Goal: Entertainment & Leisure: Consume media (video, audio)

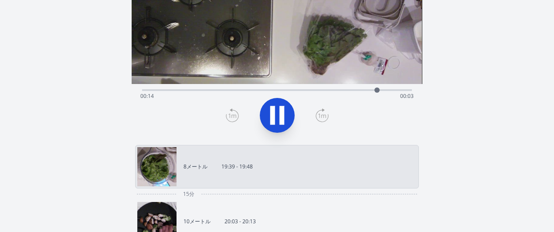
scroll to position [98, 0]
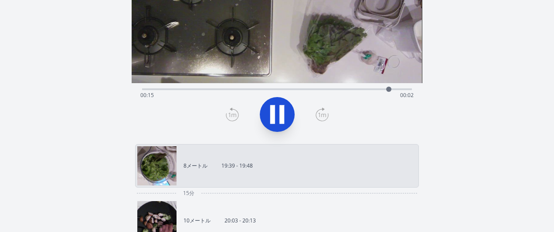
click at [319, 214] on link "10メートル 20:03 - 20:13" at bounding box center [273, 220] width 272 height 39
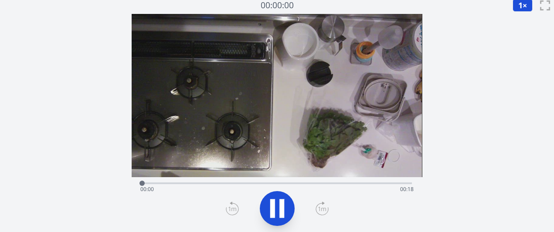
scroll to position [1, 0]
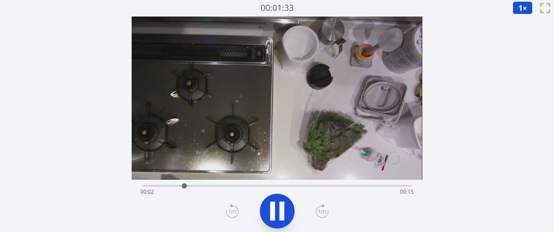
click at [319, 213] on icon at bounding box center [322, 212] width 8 height 4
click at [319, 213] on icon at bounding box center [322, 211] width 13 height 14
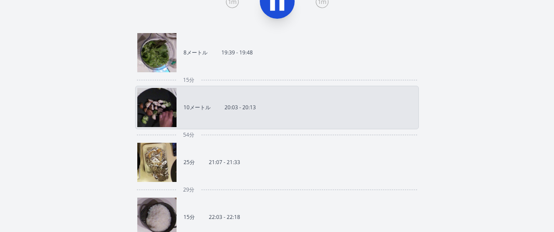
scroll to position [212, 0]
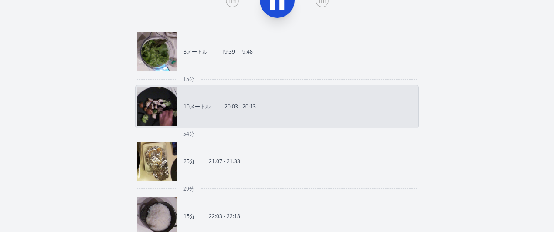
click at [304, 165] on link "25分 21:07 - 21:33" at bounding box center [273, 161] width 272 height 39
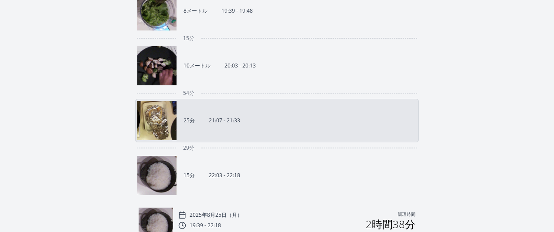
scroll to position [257, 0]
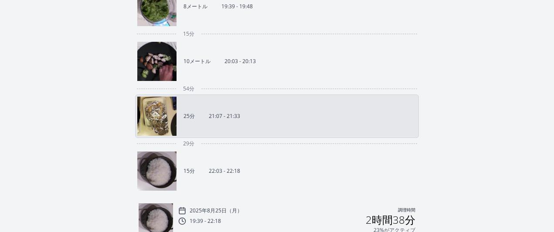
click at [332, 180] on link "15分 22:03 - 22:18" at bounding box center [273, 171] width 272 height 39
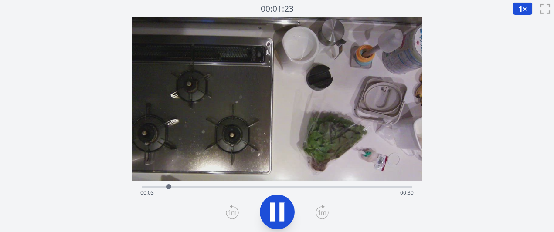
click at [320, 210] on icon at bounding box center [322, 212] width 13 height 14
click at [319, 210] on icon at bounding box center [322, 212] width 13 height 14
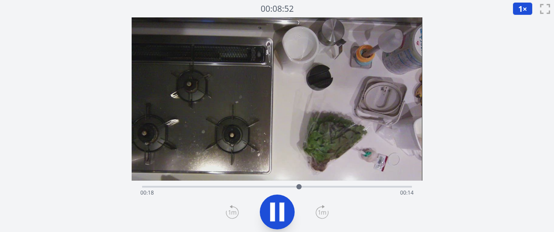
click at [319, 210] on icon at bounding box center [322, 212] width 13 height 14
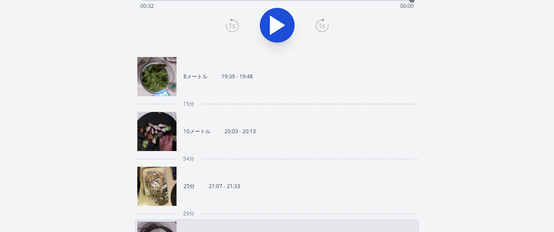
scroll to position [189, 0]
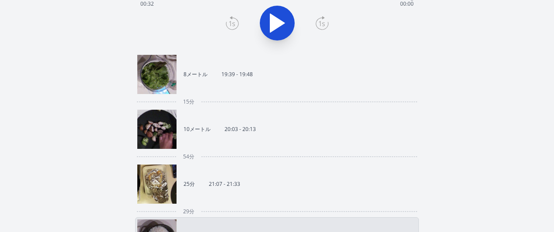
click at [237, 193] on link "25分 21:07 - 21:33" at bounding box center [273, 184] width 272 height 39
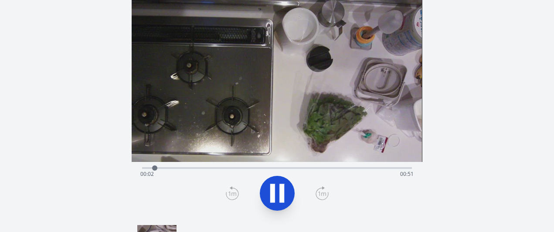
scroll to position [16, 0]
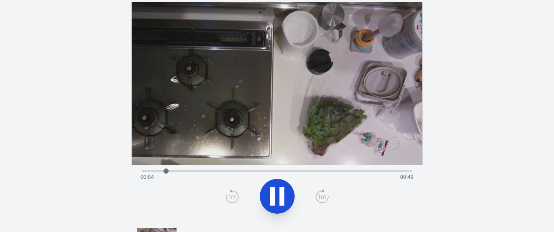
click at [321, 192] on icon at bounding box center [322, 197] width 13 height 14
click at [283, 201] on icon at bounding box center [281, 196] width 5 height 19
click at [283, 201] on icon at bounding box center [277, 196] width 24 height 24
click at [319, 197] on icon at bounding box center [322, 197] width 8 height 4
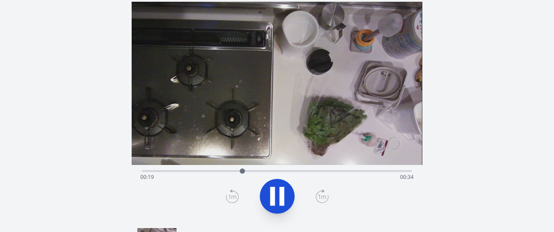
click at [277, 202] on icon at bounding box center [277, 196] width 24 height 24
click at [233, 171] on div "経過時間: 00:19 残り時間: 00:34" at bounding box center [276, 177] width 273 height 14
click at [225, 175] on div "経過時間: 00:18 残り時間: 00:36" at bounding box center [276, 177] width 273 height 14
click at [225, 175] on div at bounding box center [224, 171] width 13 height 13
click at [219, 175] on div at bounding box center [224, 171] width 13 height 13
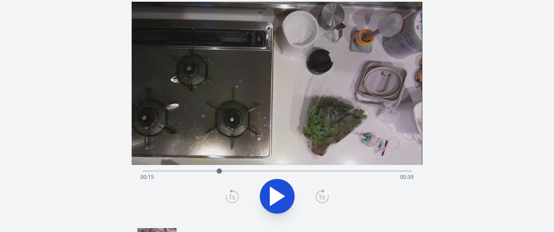
click at [206, 170] on div "経過時間: 00:15 残り時間: 00:39" at bounding box center [276, 177] width 273 height 14
click at [203, 172] on div at bounding box center [206, 171] width 13 height 13
click at [281, 191] on icon at bounding box center [277, 196] width 24 height 24
click at [281, 191] on icon at bounding box center [281, 196] width 5 height 19
click at [204, 170] on div at bounding box center [208, 171] width 13 height 13
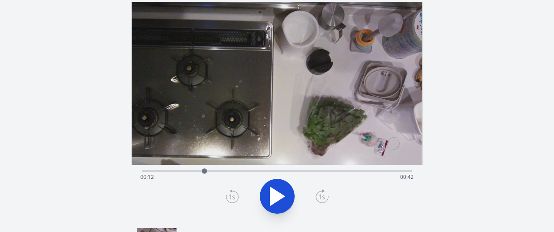
click at [204, 170] on div at bounding box center [204, 171] width 5 height 5
click at [278, 194] on icon at bounding box center [277, 196] width 14 height 18
click at [320, 196] on icon at bounding box center [322, 197] width 13 height 14
click at [271, 198] on icon at bounding box center [272, 196] width 5 height 19
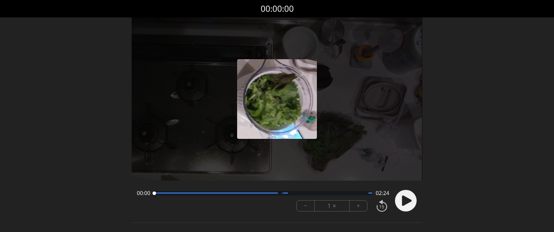
click at [358, 209] on font "+" at bounding box center [358, 206] width 3 height 10
click at [401, 207] on circle at bounding box center [406, 201] width 22 height 22
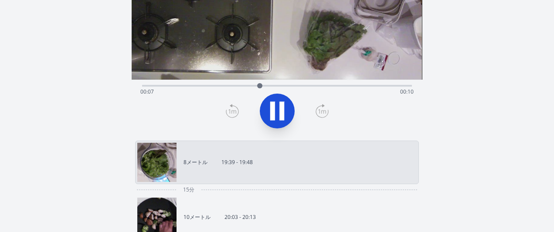
scroll to position [102, 0]
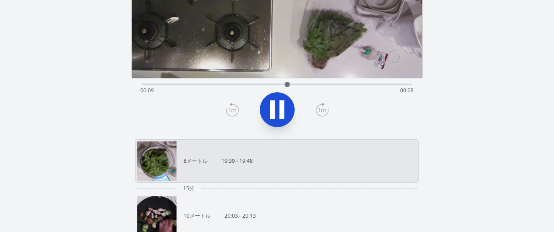
click at [240, 218] on font "20:03 - 20:13" at bounding box center [240, 215] width 31 height 7
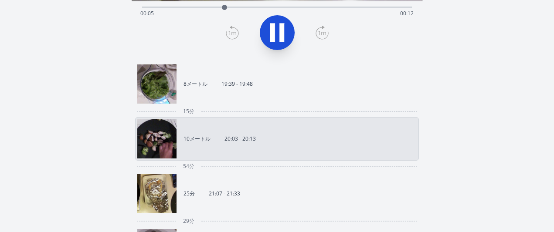
scroll to position [180, 0]
click at [316, 198] on link "25分 21:07 - 21:33" at bounding box center [273, 193] width 272 height 39
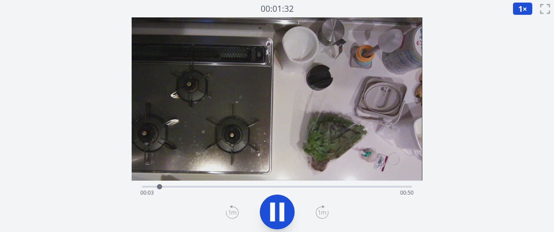
click at [322, 209] on icon at bounding box center [322, 212] width 13 height 14
click at [281, 210] on icon at bounding box center [281, 212] width 5 height 19
click at [274, 211] on icon at bounding box center [277, 212] width 14 height 18
click at [319, 215] on icon at bounding box center [322, 212] width 13 height 14
click at [230, 215] on icon at bounding box center [232, 212] width 13 height 14
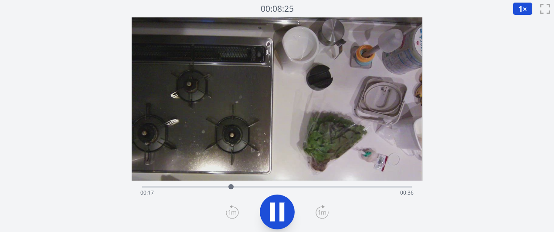
click at [230, 215] on icon at bounding box center [232, 212] width 13 height 14
click at [272, 210] on icon at bounding box center [272, 212] width 5 height 19
click at [221, 187] on div at bounding box center [226, 187] width 13 height 13
click at [210, 187] on div "経過時間: 00:15 残り時間: 00:38" at bounding box center [276, 193] width 273 height 14
click at [201, 187] on div "経過時間: 00:13 残り時間: 00:41" at bounding box center [276, 193] width 273 height 14
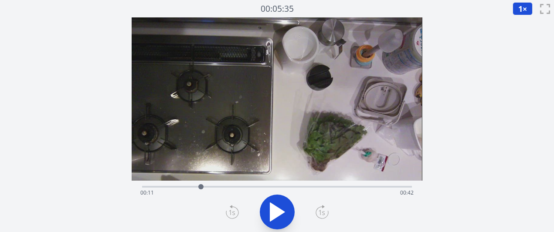
click at [194, 187] on div at bounding box center [200, 187] width 13 height 13
click at [180, 186] on div "経過時間: 00:10 残り時間: 00:44" at bounding box center [276, 186] width 269 height 10
click at [191, 187] on div "経過時間: 00:07 残り時間: 00:46" at bounding box center [276, 193] width 273 height 14
click at [196, 187] on div at bounding box center [191, 187] width 13 height 13
click at [192, 187] on div at bounding box center [195, 187] width 13 height 13
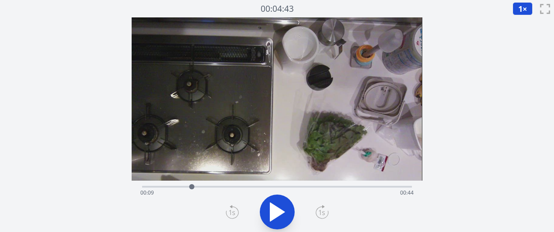
click at [270, 208] on icon at bounding box center [277, 212] width 14 height 18
click at [269, 208] on icon at bounding box center [277, 212] width 24 height 24
click at [218, 187] on div at bounding box center [215, 186] width 5 height 5
click at [220, 187] on div at bounding box center [217, 187] width 13 height 13
click at [222, 187] on div at bounding box center [220, 186] width 5 height 5
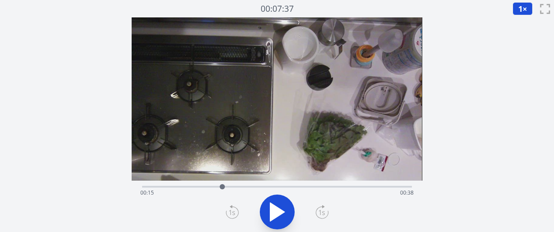
click at [222, 187] on div at bounding box center [222, 186] width 5 height 5
click at [226, 187] on div at bounding box center [222, 187] width 13 height 13
click at [221, 187] on div at bounding box center [225, 187] width 13 height 13
click at [225, 187] on div at bounding box center [220, 187] width 13 height 13
click at [227, 187] on div at bounding box center [224, 187] width 13 height 13
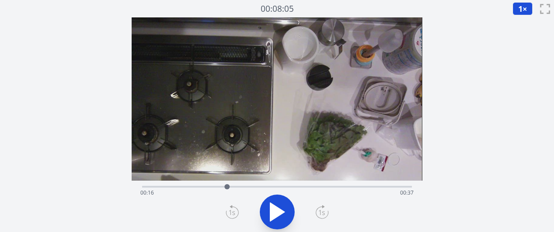
click at [256, 188] on div "経過時間: 00:16 残り時間: 00:37" at bounding box center [276, 193] width 273 height 14
click at [274, 186] on div "経過時間: 00:22 残り時間: 00:31" at bounding box center [276, 193] width 273 height 14
click at [260, 186] on div "経過時間: 00:26 残り時間: 00:28" at bounding box center [276, 193] width 273 height 14
click at [259, 186] on div at bounding box center [259, 186] width 5 height 5
click at [257, 186] on div at bounding box center [258, 186] width 5 height 5
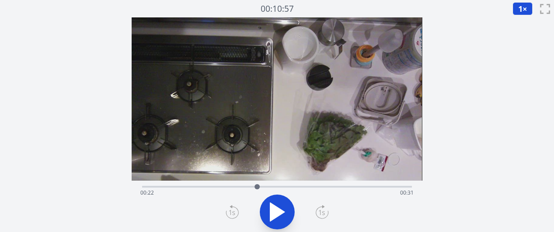
click at [246, 186] on div "経過時間: 00:22 残り時間: 00:31" at bounding box center [276, 193] width 273 height 14
click at [232, 184] on div "経過時間: 00:20 残り時間: 00:33" at bounding box center [276, 186] width 269 height 10
click at [223, 184] on div "経過時間: 00:17 残り時間: 00:36" at bounding box center [276, 186] width 269 height 10
click at [274, 209] on icon at bounding box center [277, 212] width 14 height 18
click at [274, 209] on icon at bounding box center [272, 212] width 5 height 19
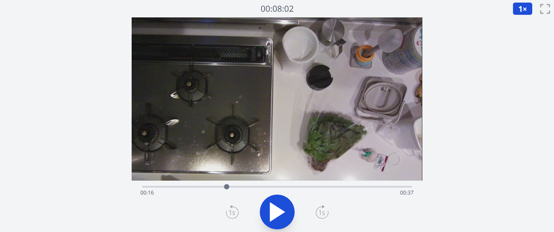
click at [278, 208] on icon at bounding box center [277, 212] width 14 height 18
click at [278, 208] on icon at bounding box center [277, 212] width 24 height 24
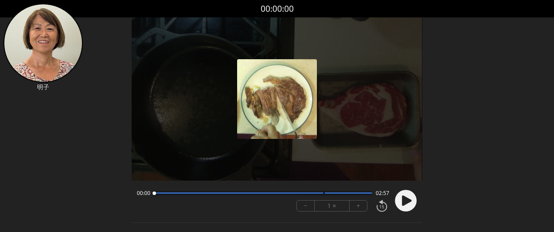
click at [358, 208] on font "+" at bounding box center [358, 206] width 3 height 10
click at [404, 204] on icon at bounding box center [407, 201] width 10 height 10
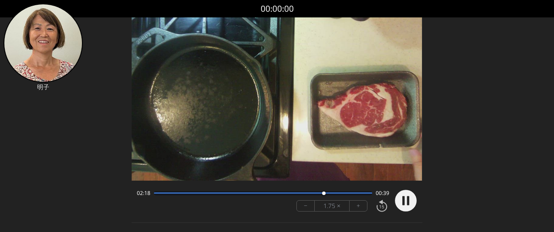
click at [412, 201] on circle at bounding box center [406, 201] width 22 height 22
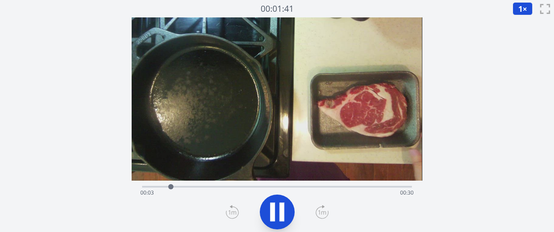
click at [322, 211] on icon at bounding box center [322, 212] width 13 height 14
click at [273, 211] on icon at bounding box center [272, 212] width 5 height 19
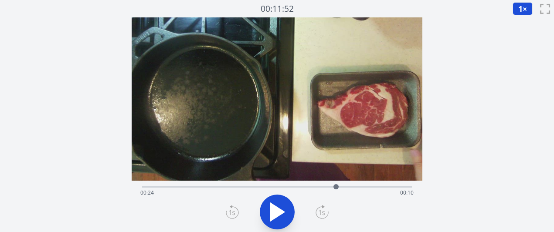
click at [287, 215] on icon at bounding box center [277, 212] width 24 height 24
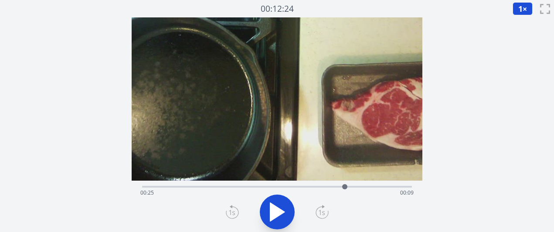
click at [266, 218] on icon at bounding box center [277, 212] width 24 height 24
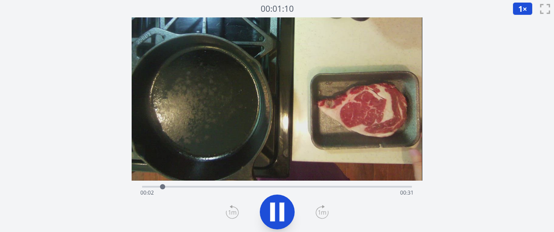
click at [320, 214] on icon at bounding box center [322, 212] width 13 height 14
click at [317, 213] on icon at bounding box center [322, 212] width 13 height 14
click at [283, 217] on icon at bounding box center [281, 212] width 5 height 19
click at [283, 217] on icon at bounding box center [277, 212] width 24 height 24
click at [283, 217] on icon at bounding box center [281, 212] width 5 height 19
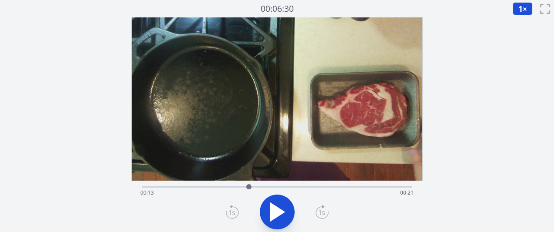
click at [280, 208] on icon at bounding box center [277, 212] width 24 height 24
click at [286, 214] on icon at bounding box center [277, 212] width 24 height 24
click at [287, 210] on icon at bounding box center [277, 212] width 24 height 24
click at [288, 210] on icon at bounding box center [277, 212] width 24 height 24
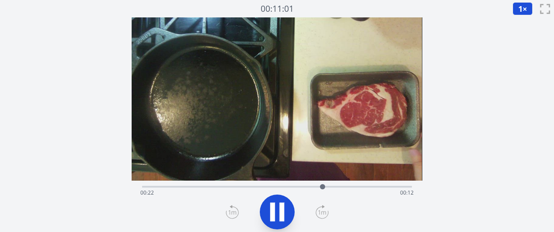
click at [286, 208] on icon at bounding box center [277, 212] width 24 height 24
click at [280, 218] on icon at bounding box center [277, 212] width 24 height 24
click at [280, 218] on icon at bounding box center [281, 212] width 5 height 19
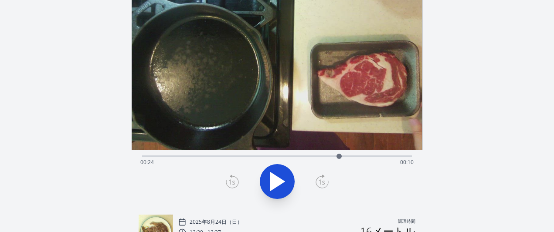
click at [234, 155] on div "経過時間: 00:24 残り時間: 00:10" at bounding box center [276, 155] width 269 height 10
click at [197, 161] on div "経過時間: 00:11 残り時間: 00:23" at bounding box center [276, 163] width 273 height 14
click at [221, 159] on div "経過時間: 00:06 残り時間: 00:27" at bounding box center [276, 163] width 273 height 14
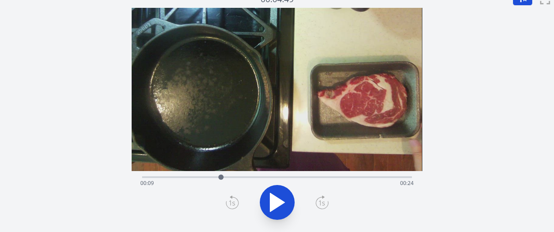
scroll to position [2, 0]
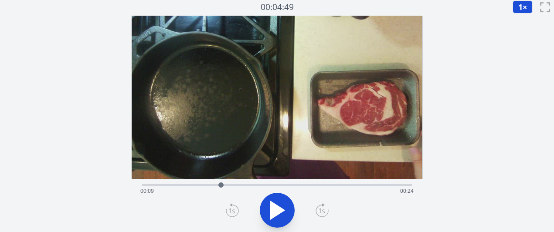
click at [215, 182] on div at bounding box center [221, 185] width 13 height 13
click at [210, 186] on div at bounding box center [214, 185] width 13 height 13
click at [221, 183] on div "経過時間: 00:08 残り時間: 00:26" at bounding box center [276, 184] width 269 height 10
click at [229, 184] on div "経過時間: 00:09 残り時間: 00:24" at bounding box center [276, 184] width 269 height 10
click at [233, 186] on div at bounding box center [228, 185] width 13 height 13
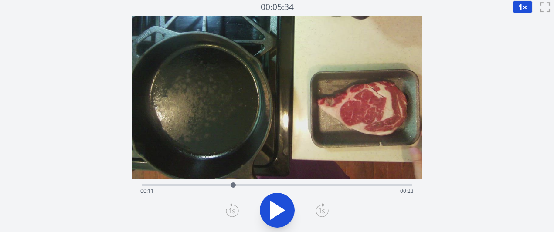
click at [222, 186] on div "経過時間: 00:11 残り時間: 00:23" at bounding box center [276, 191] width 273 height 14
click at [198, 186] on div "経過時間: 00:09 残り時間: 00:24" at bounding box center [276, 191] width 273 height 14
click at [203, 184] on div at bounding box center [197, 185] width 13 height 13
click at [208, 185] on div at bounding box center [203, 185] width 13 height 13
click at [211, 183] on div at bounding box center [208, 185] width 13 height 13
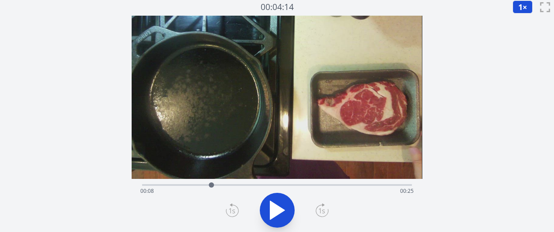
click at [218, 184] on div "経過時間: 00:08 残り時間: 00:25" at bounding box center [276, 191] width 273 height 14
click at [225, 184] on div at bounding box center [218, 185] width 13 height 13
click at [214, 182] on div "経過時間: 00:10 残り時間: 00:24" at bounding box center [276, 184] width 269 height 10
click at [200, 188] on div "経過時間: 00:08 残り時間: 00:25" at bounding box center [276, 191] width 273 height 14
click at [145, 184] on div "経過時間: 00:07 残り時間: 00:27" at bounding box center [276, 191] width 273 height 14
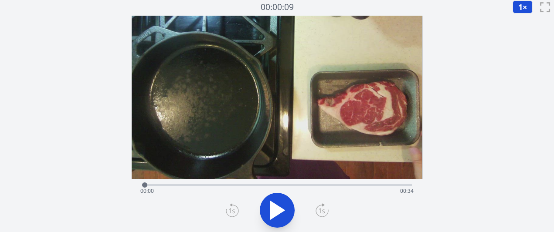
click at [273, 200] on icon at bounding box center [277, 210] width 24 height 24
click at [318, 207] on icon at bounding box center [322, 211] width 13 height 14
click at [266, 212] on icon at bounding box center [277, 210] width 24 height 24
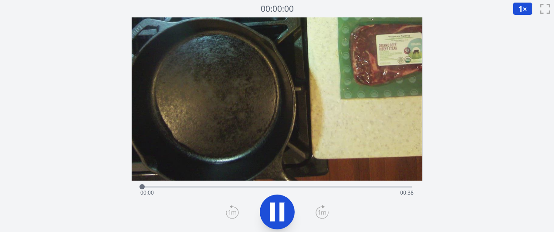
click at [288, 215] on icon at bounding box center [277, 212] width 24 height 24
click at [285, 215] on icon at bounding box center [277, 212] width 24 height 24
click at [320, 215] on icon at bounding box center [322, 212] width 13 height 14
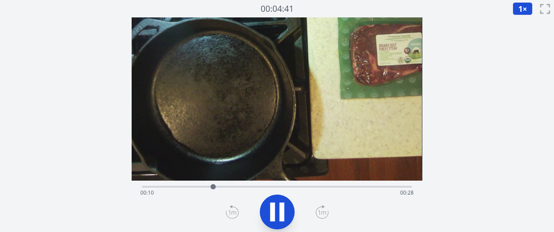
click at [320, 215] on icon at bounding box center [322, 212] width 13 height 14
click at [270, 207] on icon at bounding box center [277, 212] width 24 height 24
click at [282, 206] on icon at bounding box center [277, 212] width 24 height 24
click at [288, 213] on icon at bounding box center [277, 212] width 24 height 24
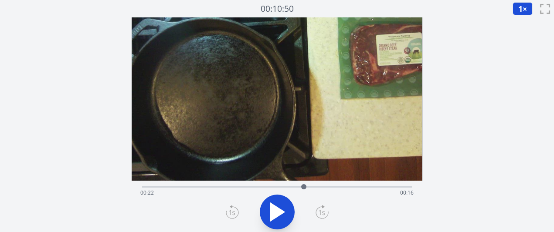
click at [279, 214] on icon at bounding box center [277, 212] width 14 height 18
click at [279, 214] on icon at bounding box center [281, 212] width 5 height 19
